Goal: Task Accomplishment & Management: Use online tool/utility

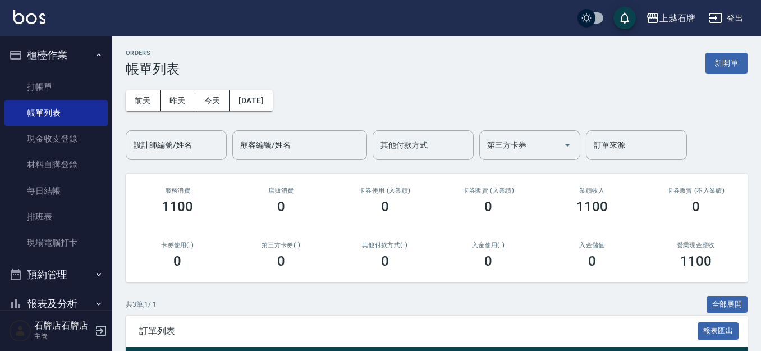
scroll to position [157, 0]
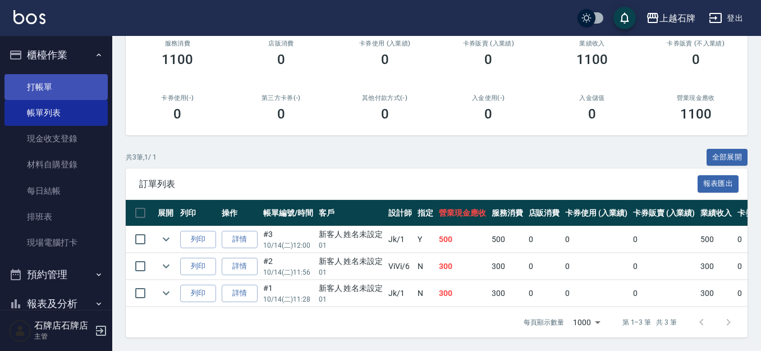
click at [50, 87] on link "打帳單" at bounding box center [55, 87] width 103 height 26
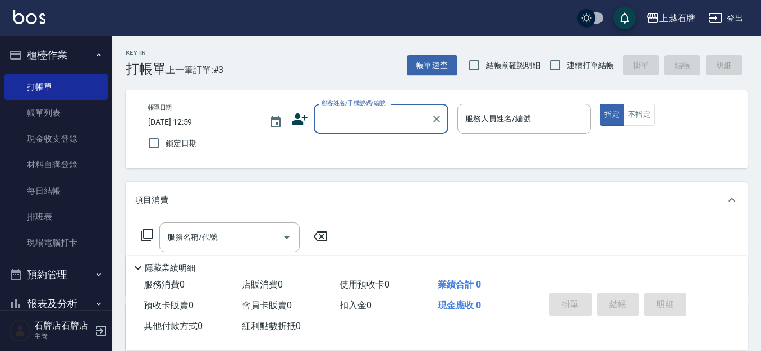
click at [365, 130] on div "顧客姓名/手機號碼/編號" at bounding box center [381, 119] width 135 height 30
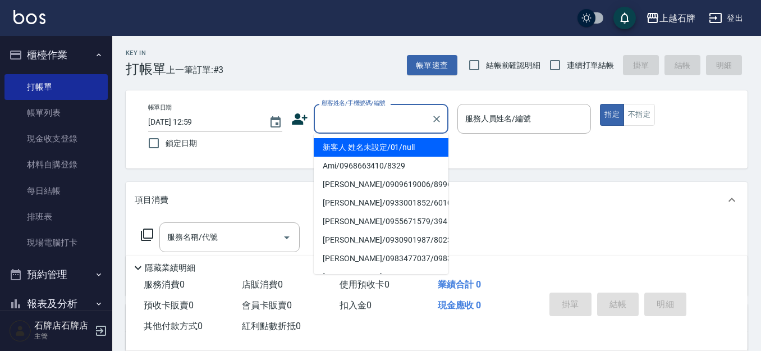
drag, startPoint x: 410, startPoint y: 145, endPoint x: 509, endPoint y: 151, distance: 99.5
click at [412, 146] on li "新客人 姓名未設定/01/null" at bounding box center [381, 147] width 135 height 19
type input "1"
type input "新客人 姓名未設定/01/null"
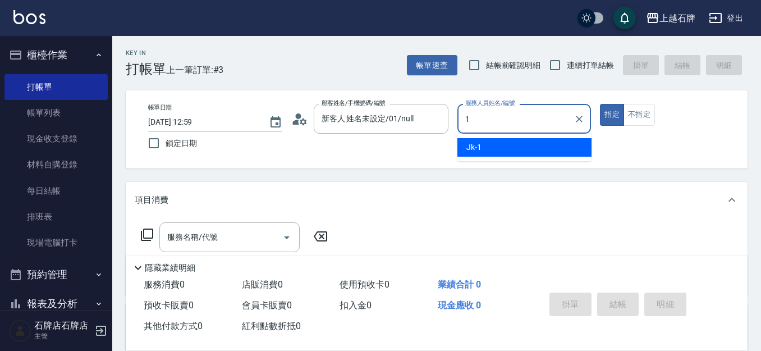
click at [509, 151] on div "Jk -1" at bounding box center [524, 147] width 134 height 19
type input "Jk-1"
click at [647, 109] on button "不指定" at bounding box center [638, 115] width 31 height 22
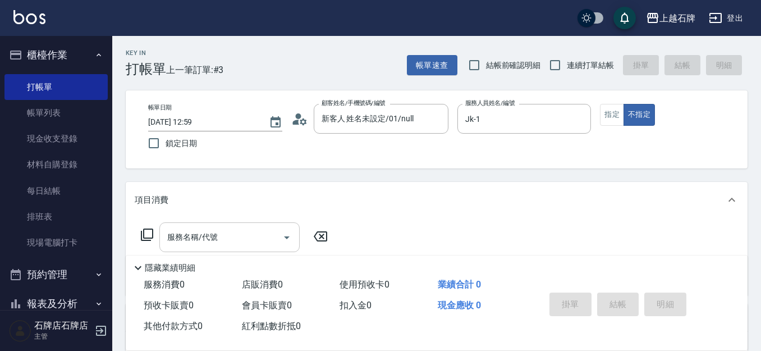
click at [265, 232] on input "服務名稱/代號" at bounding box center [220, 237] width 113 height 20
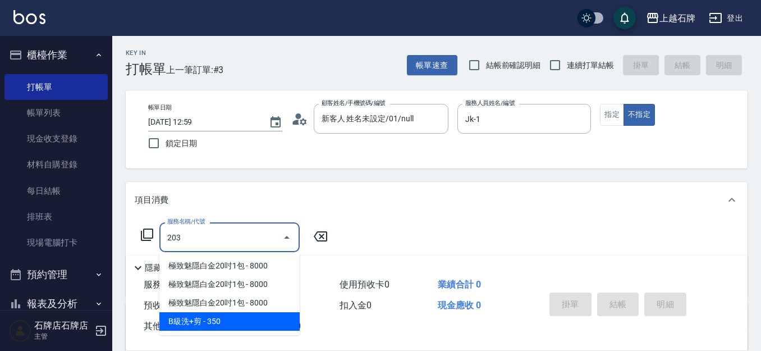
click at [244, 320] on span "B級洗+剪 - 350" at bounding box center [229, 321] width 140 height 19
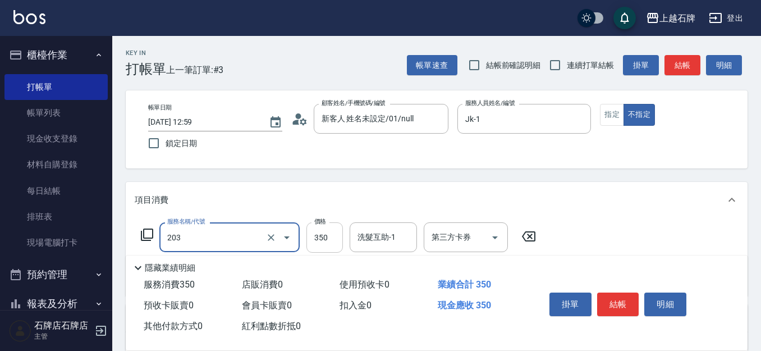
type input "B級洗+剪(203)"
click at [320, 246] on input "350" at bounding box center [324, 237] width 36 height 30
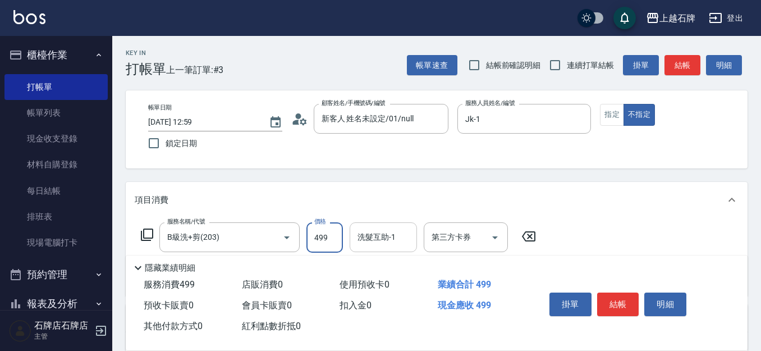
type input "499"
click at [378, 240] on div "洗髮互助-1 洗髮互助-1" at bounding box center [382, 237] width 67 height 30
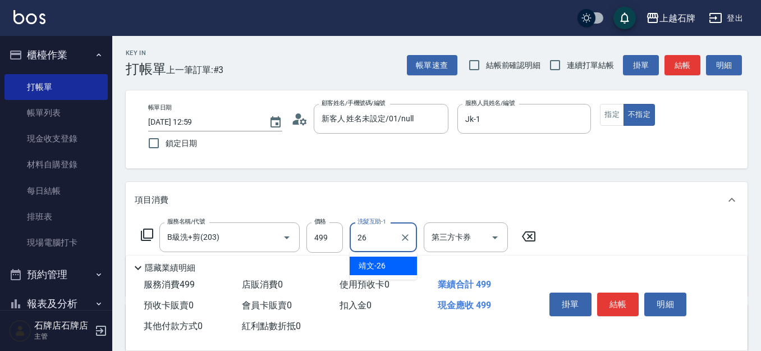
click at [401, 263] on div "靖文 -26" at bounding box center [382, 265] width 67 height 19
type input "靖文-26"
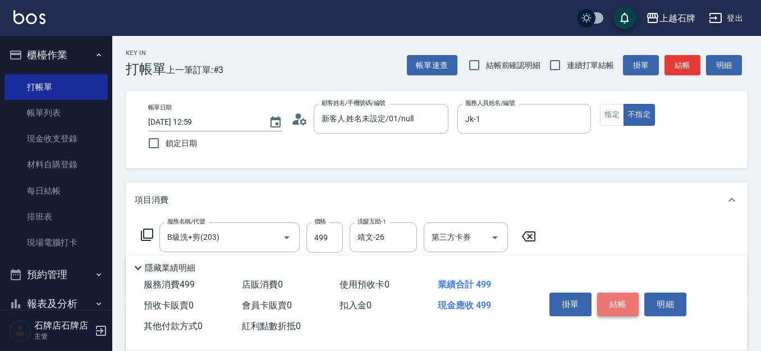
click at [612, 297] on button "結帳" at bounding box center [618, 304] width 42 height 24
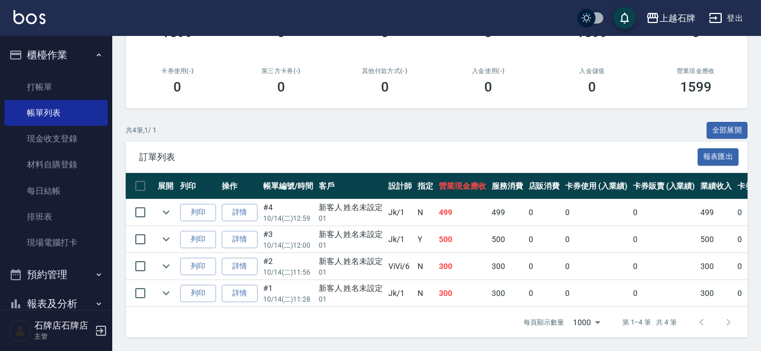
scroll to position [183, 0]
click at [208, 205] on button "列印" at bounding box center [198, 212] width 36 height 17
click at [64, 95] on link "打帳單" at bounding box center [55, 87] width 103 height 26
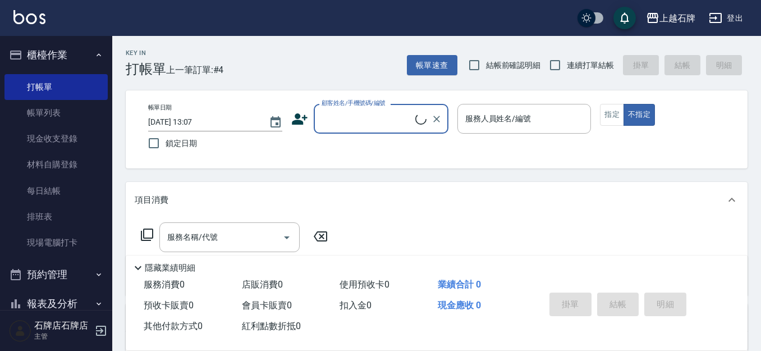
click at [412, 114] on input "顧客姓名/手機號碼/編號" at bounding box center [367, 119] width 96 height 20
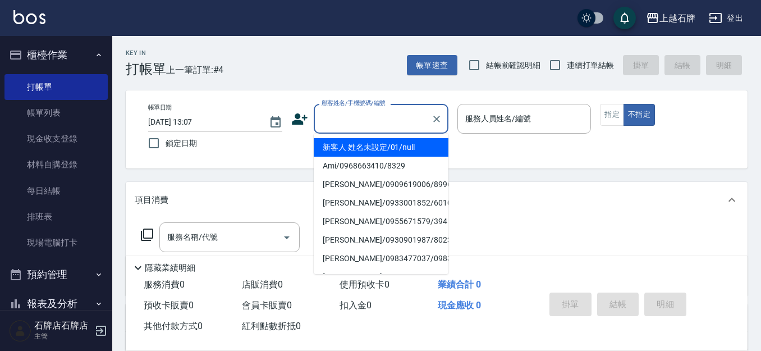
drag, startPoint x: 399, startPoint y: 139, endPoint x: 507, endPoint y: 140, distance: 107.2
click at [401, 139] on li "新客人 姓名未設定/01/null" at bounding box center [381, 147] width 135 height 19
type input "1"
type input "新客人 姓名未設定/01/null"
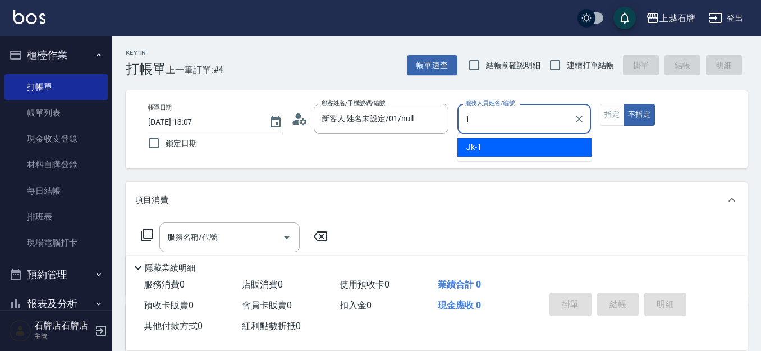
click at [507, 140] on div "Jk -1" at bounding box center [524, 147] width 134 height 19
type input "Jk-1"
click at [167, 234] on div "服務名稱/代號 服務名稱/代號" at bounding box center [229, 237] width 140 height 30
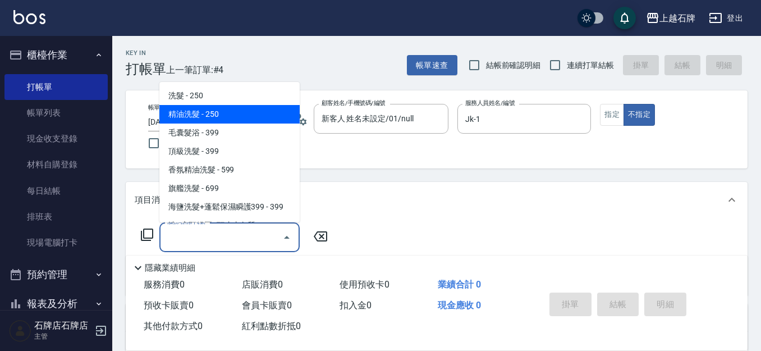
click at [236, 105] on span "精油洗髮 - 250" at bounding box center [229, 114] width 140 height 19
type input "精油洗髮(102)"
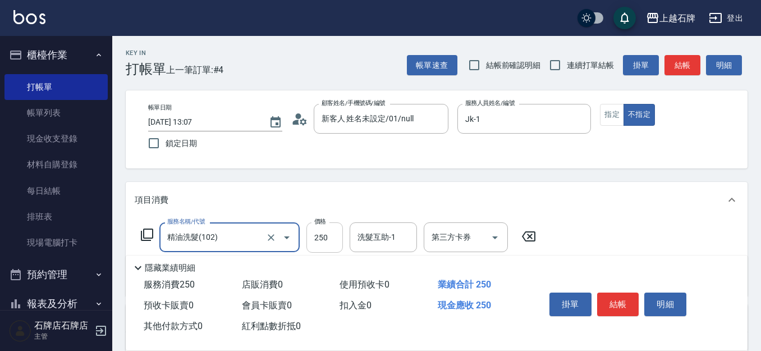
click at [341, 236] on input "250" at bounding box center [324, 237] width 36 height 30
type input "300"
click at [401, 240] on input "洗髮互助-1" at bounding box center [383, 237] width 57 height 20
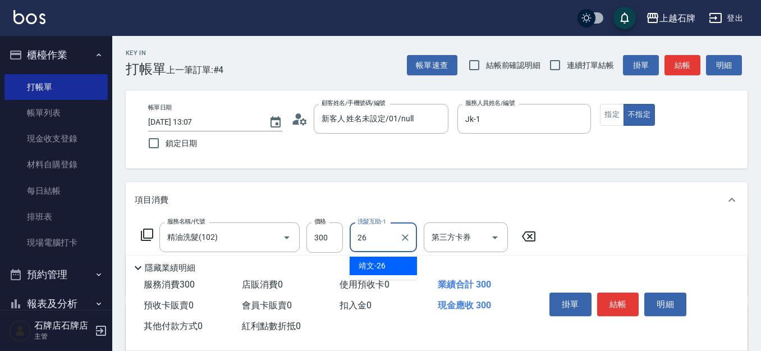
click at [397, 271] on div "靖文 -26" at bounding box center [382, 265] width 67 height 19
type input "靖文-26"
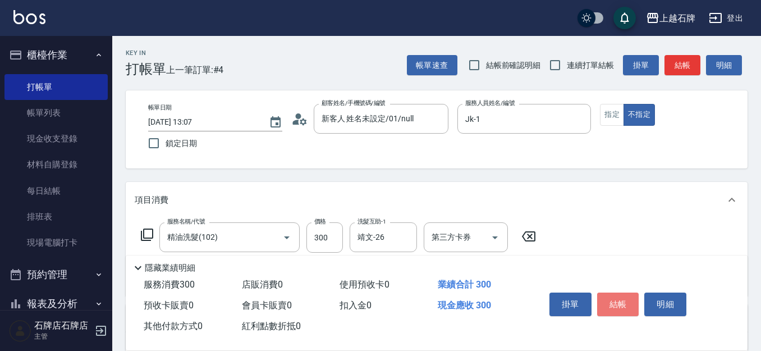
drag, startPoint x: 633, startPoint y: 303, endPoint x: 625, endPoint y: 272, distance: 32.2
click at [633, 302] on button "結帳" at bounding box center [618, 304] width 42 height 24
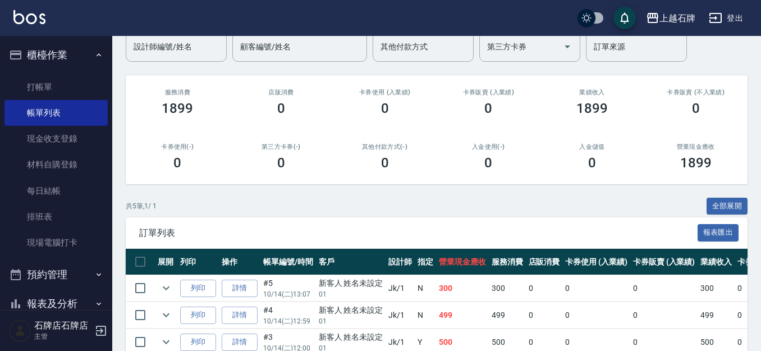
scroll to position [210, 0]
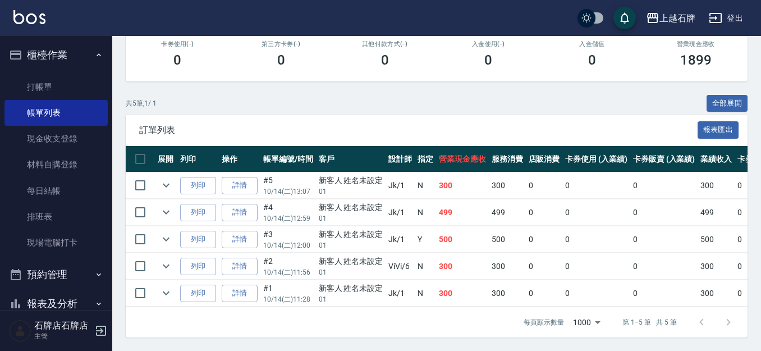
click at [217, 172] on td "列印" at bounding box center [198, 185] width 42 height 26
click at [215, 177] on button "列印" at bounding box center [198, 185] width 36 height 17
click at [45, 86] on link "打帳單" at bounding box center [55, 87] width 103 height 26
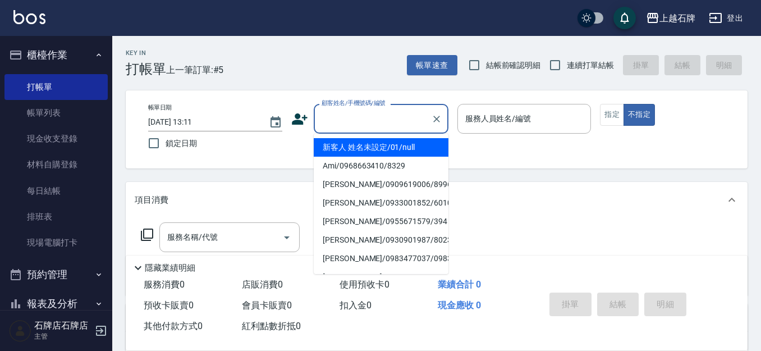
click at [320, 114] on input "顧客姓名/手機號碼/編號" at bounding box center [373, 119] width 108 height 20
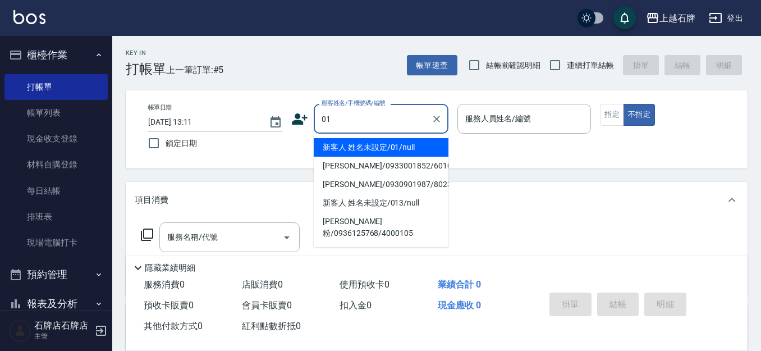
type input "01"
type input "+"
type input "新客人 姓名未設定/01/null"
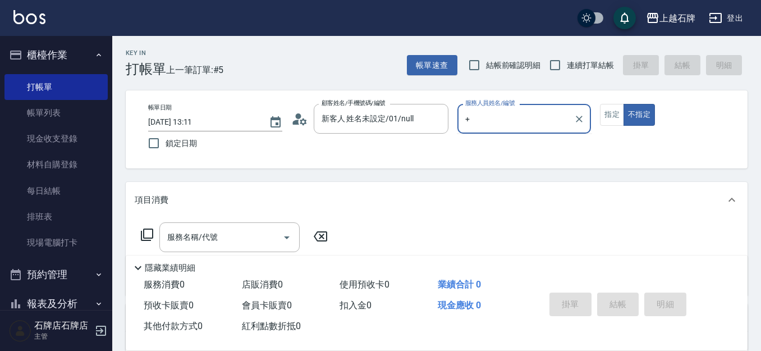
type input "+"
click at [623, 104] on button "不指定" at bounding box center [638, 115] width 31 height 22
type button "false"
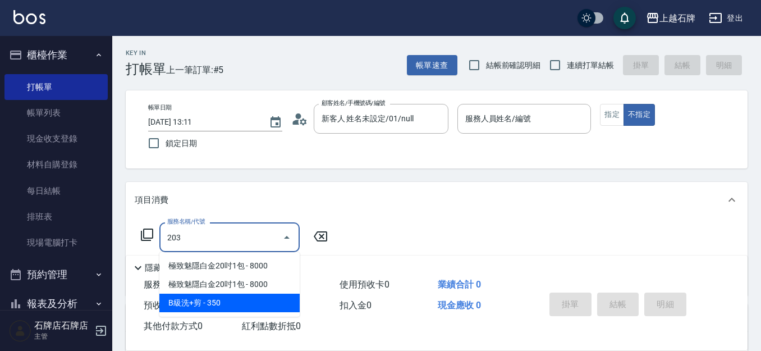
type input "B級洗+剪(203)"
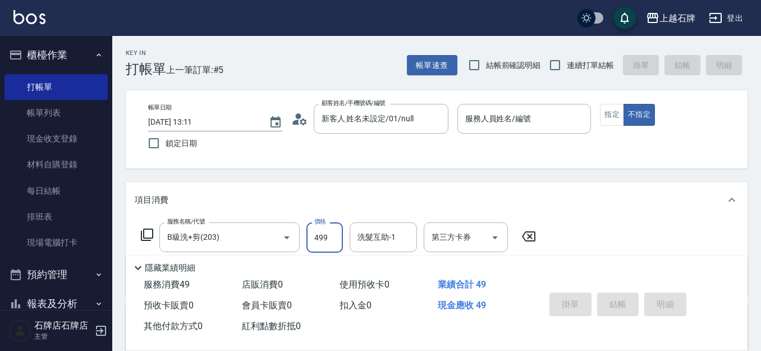
type input "499"
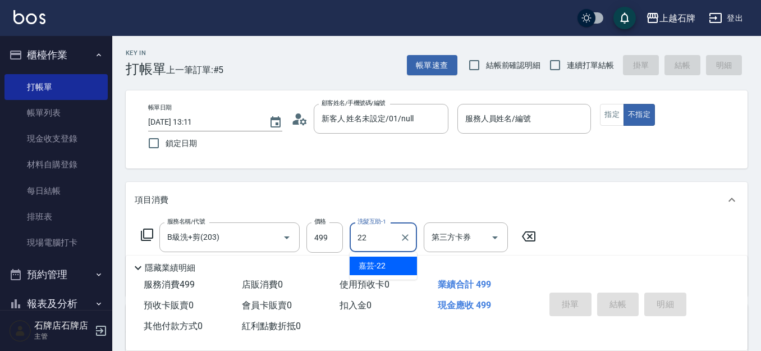
type input "嘉芸-22"
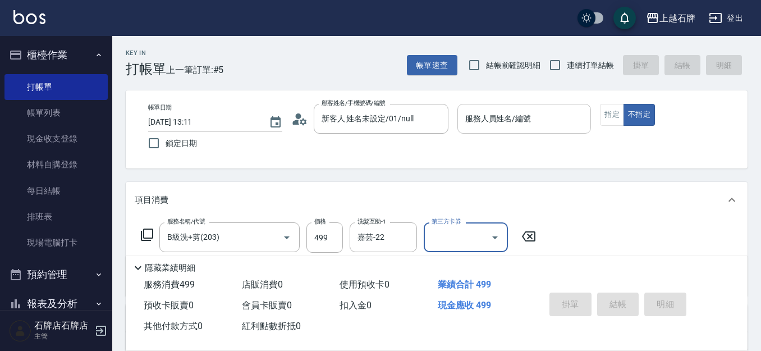
click at [490, 113] on input "服務人員姓名/編號" at bounding box center [524, 119] width 124 height 20
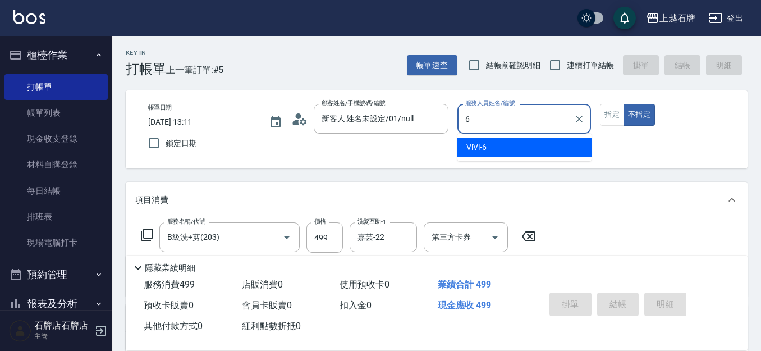
type input "ViVi-6"
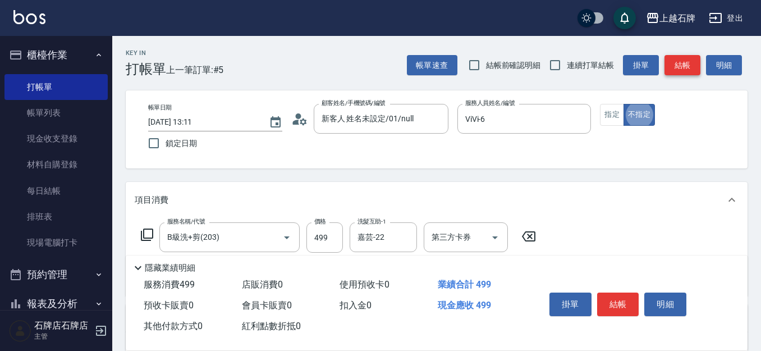
click at [687, 64] on button "結帳" at bounding box center [682, 65] width 36 height 21
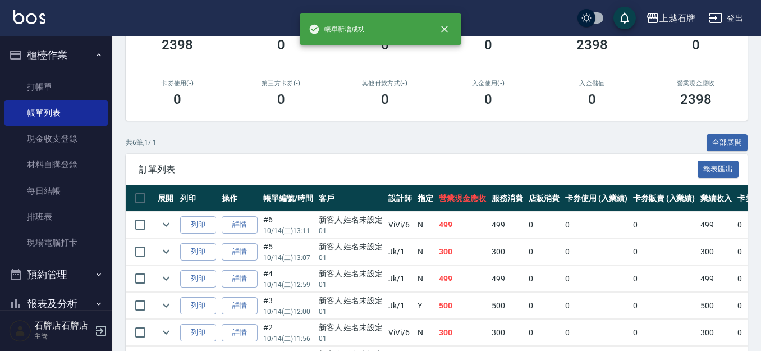
scroll to position [224, 0]
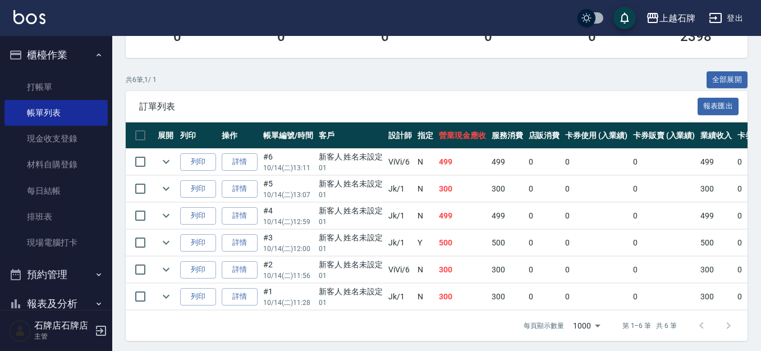
drag, startPoint x: 212, startPoint y: 164, endPoint x: 219, endPoint y: 163, distance: 6.8
click at [216, 164] on td "列印" at bounding box center [198, 162] width 42 height 26
click at [206, 159] on button "列印" at bounding box center [198, 161] width 36 height 17
